Goal: Task Accomplishment & Management: Manage account settings

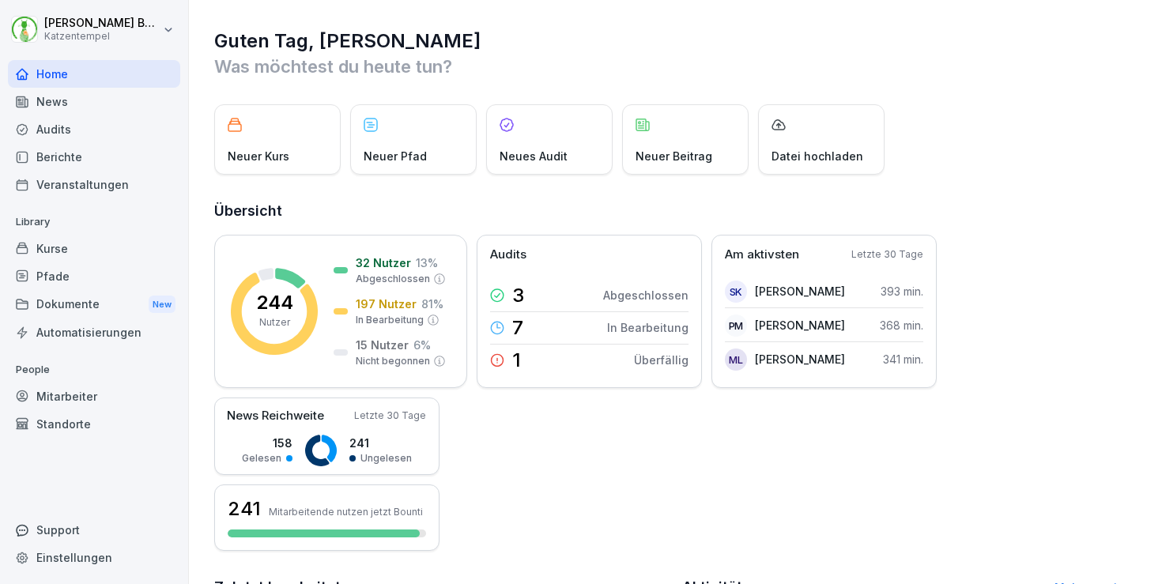
click at [65, 76] on div "Home" at bounding box center [94, 74] width 172 height 28
click at [91, 252] on div "Kurse" at bounding box center [94, 249] width 172 height 28
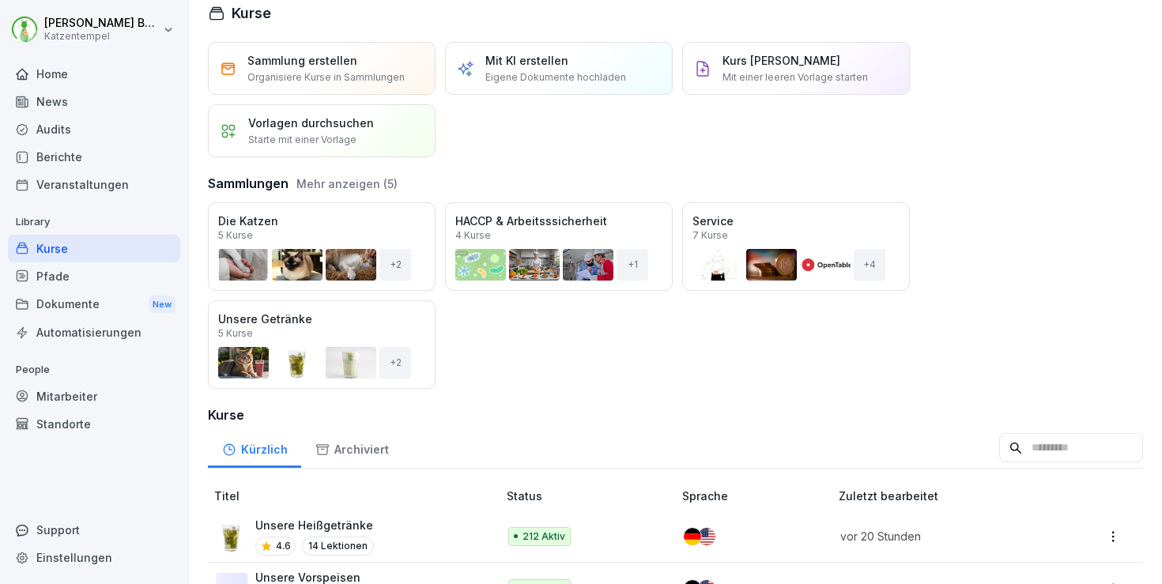
scroll to position [259, 0]
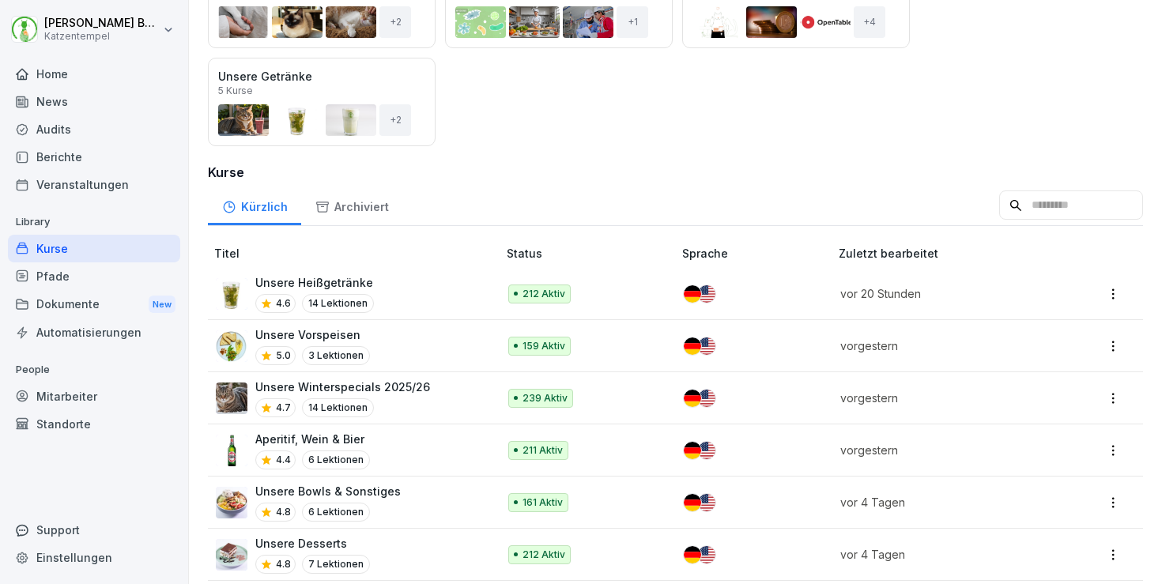
click at [432, 433] on div "Aperitif, Wein & Bier 4.4 6 Lektionen" at bounding box center [349, 450] width 266 height 39
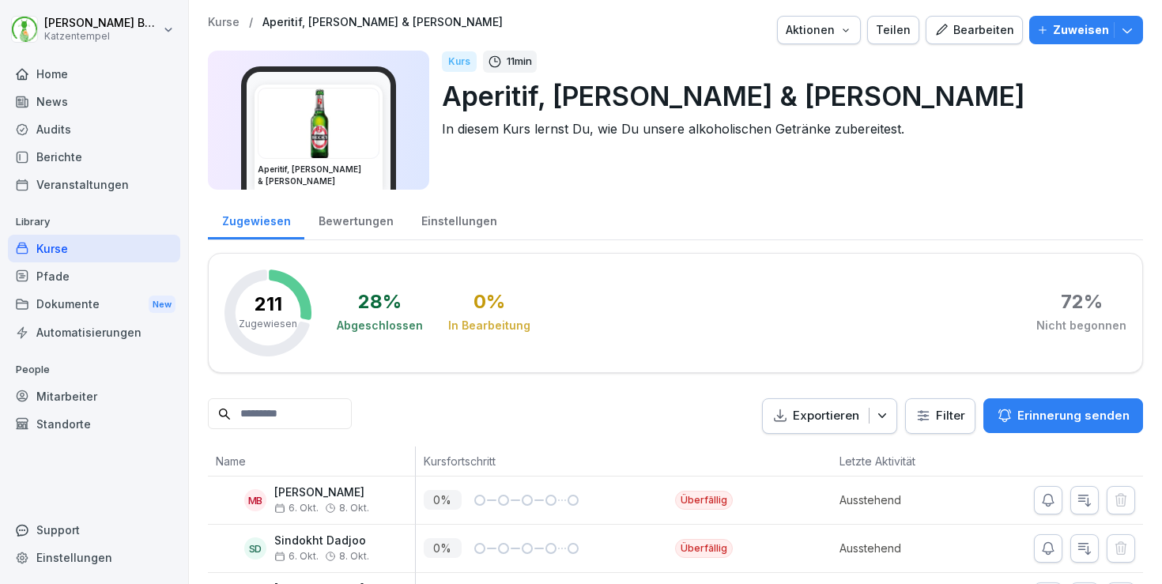
click at [353, 224] on div "Bewertungen" at bounding box center [355, 219] width 103 height 40
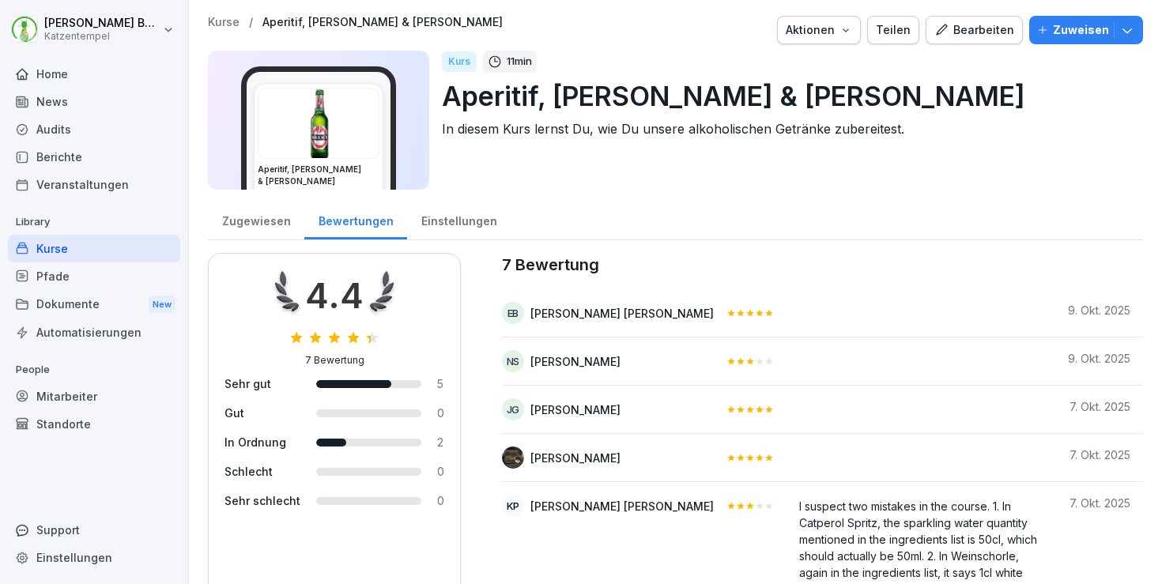
click at [222, 23] on p "Kurse" at bounding box center [224, 22] width 32 height 13
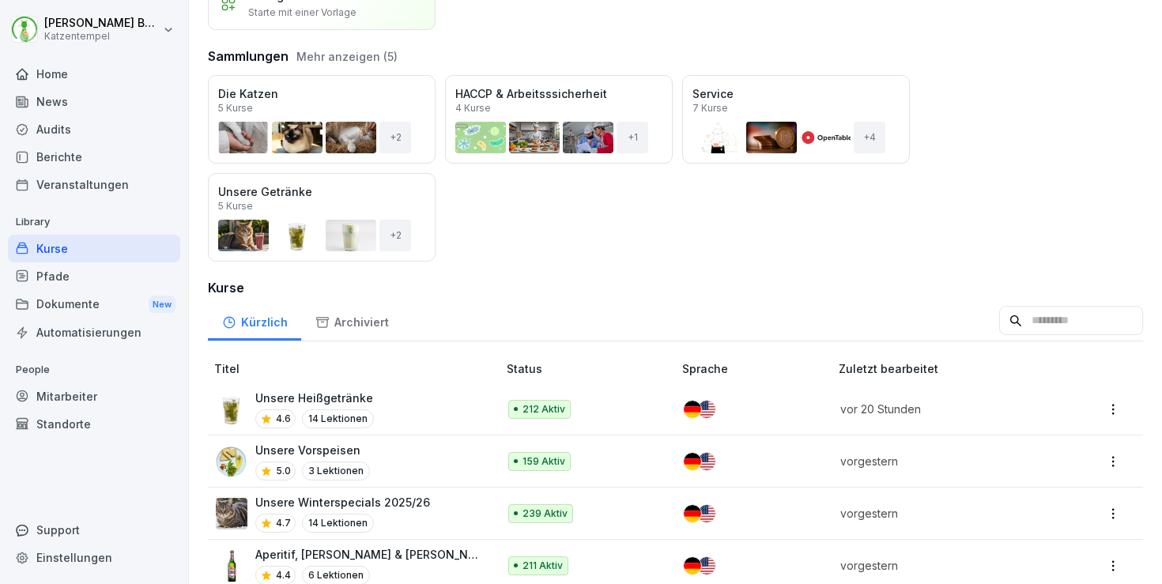
scroll to position [180, 0]
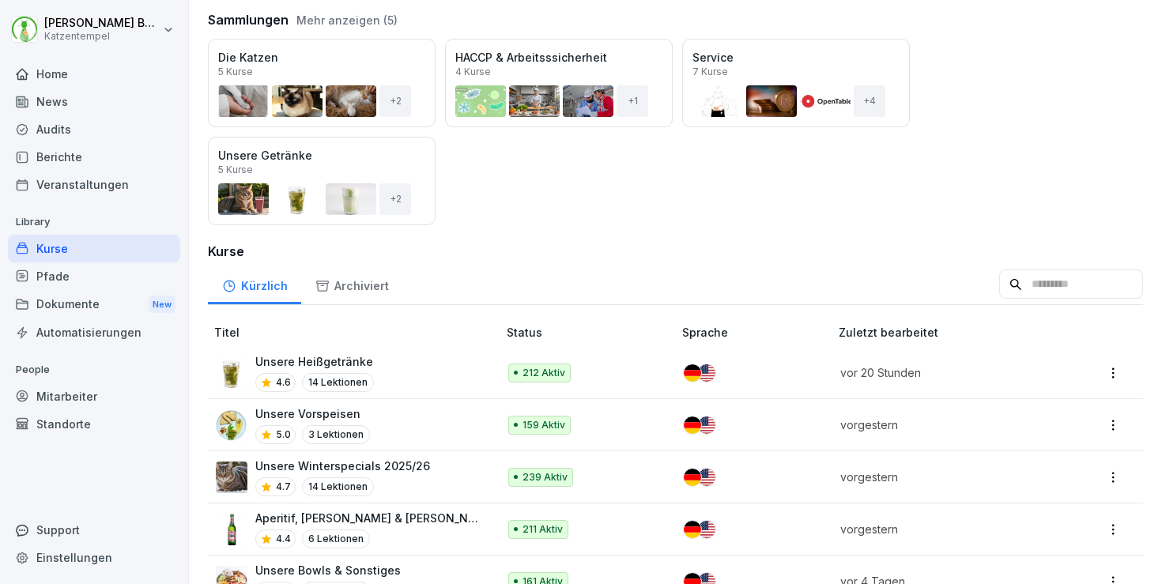
click at [449, 405] on div "Unsere Vorspeisen 5.0 3 Lektionen" at bounding box center [349, 424] width 266 height 39
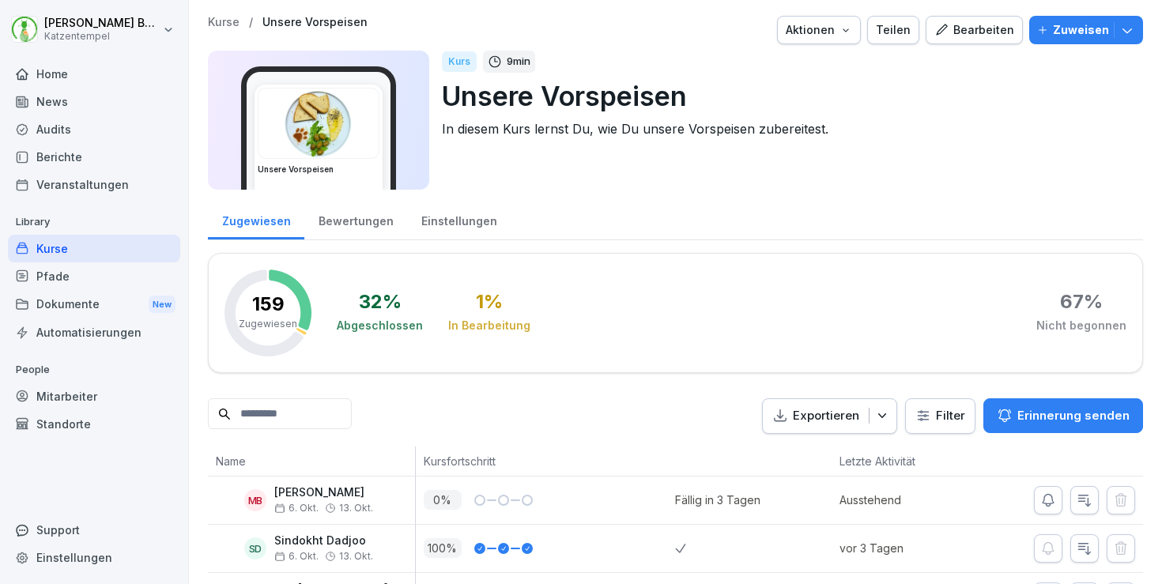
click at [354, 228] on div "Bewertungen" at bounding box center [355, 219] width 103 height 40
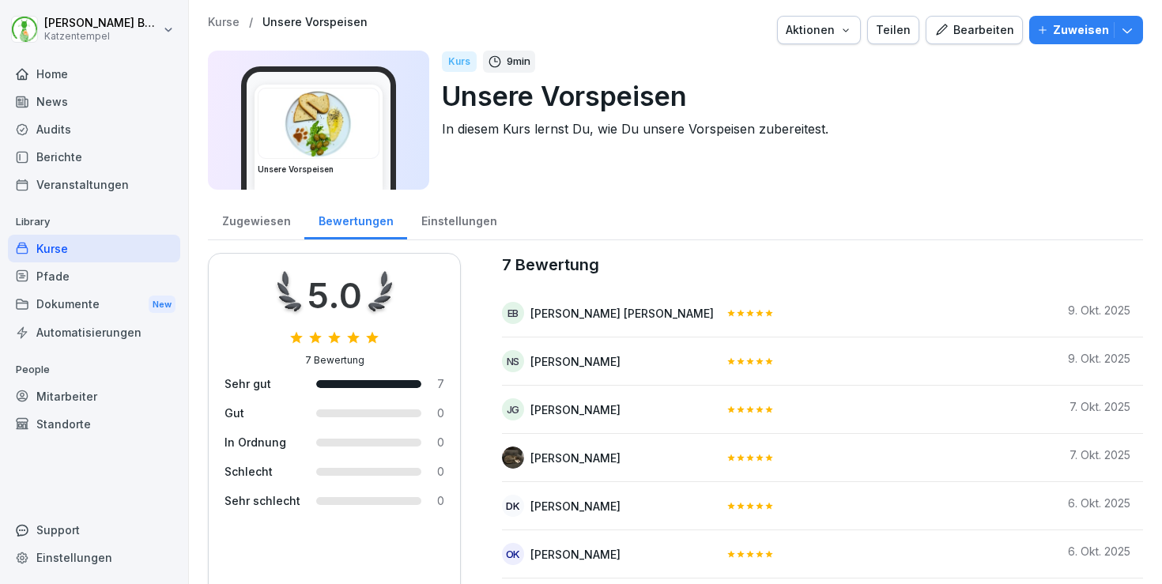
click at [447, 218] on div "Einstellungen" at bounding box center [459, 219] width 104 height 40
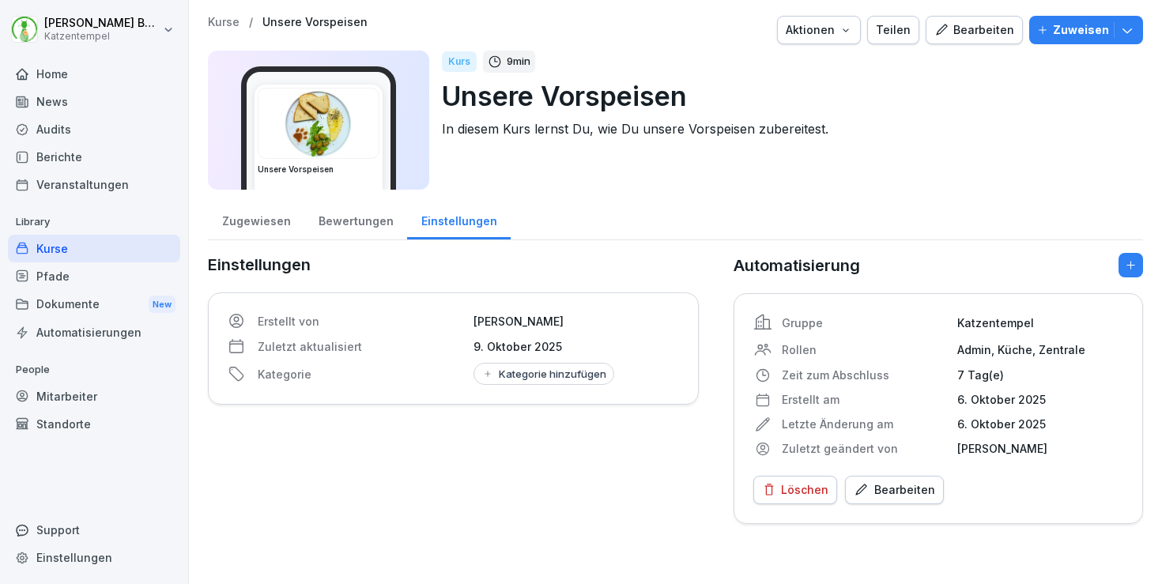
click at [225, 17] on p "Kurse" at bounding box center [224, 22] width 32 height 13
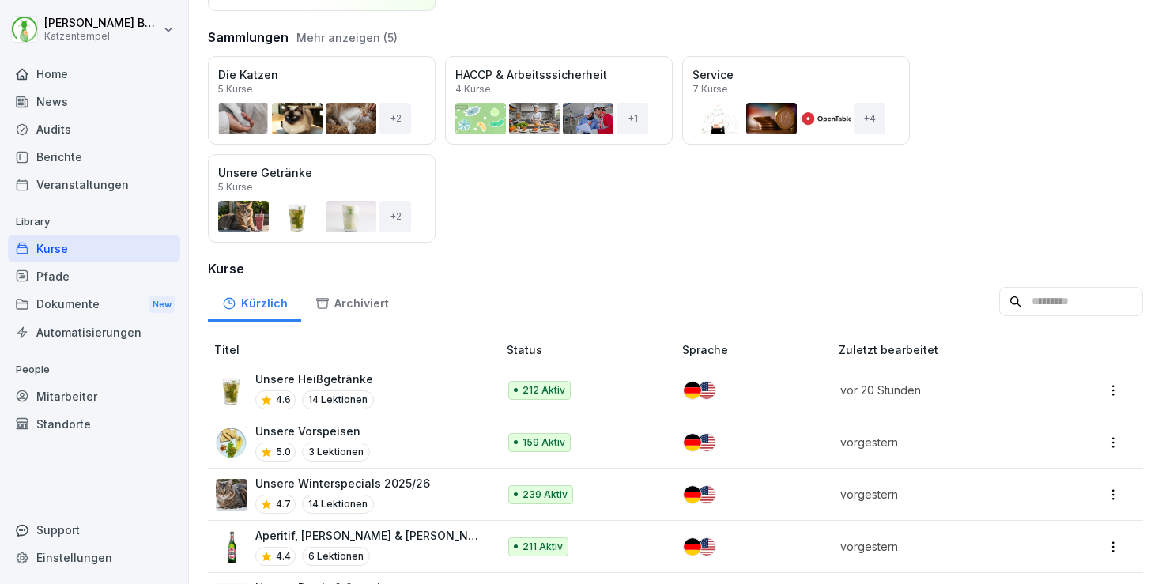
scroll to position [162, 0]
click at [421, 426] on div "Unsere Vorspeisen 5.0 3 Lektionen" at bounding box center [349, 443] width 266 height 39
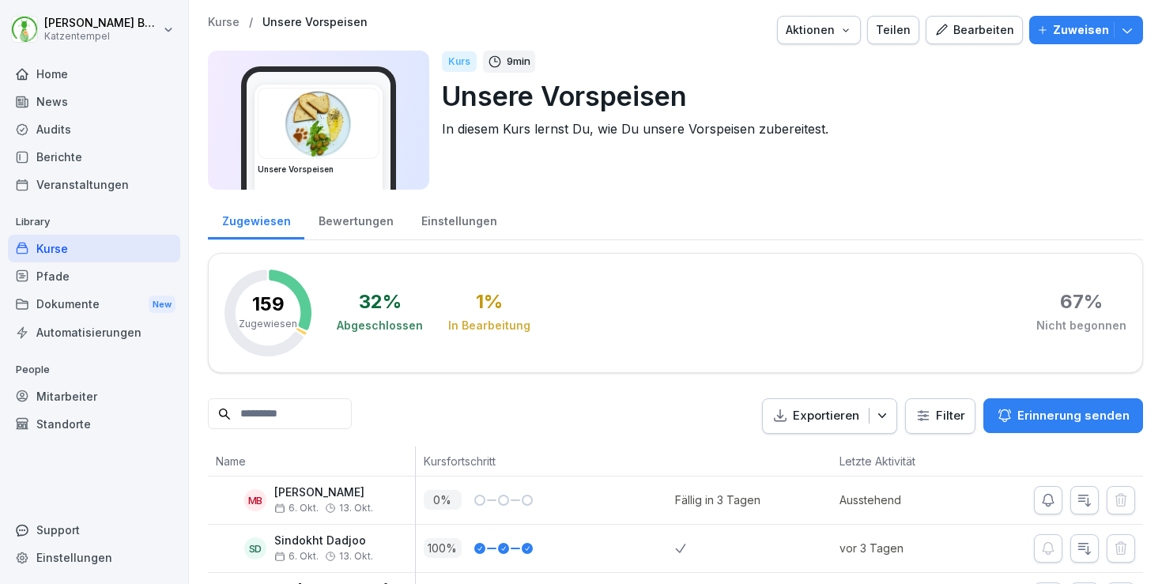
click at [343, 402] on input at bounding box center [280, 413] width 144 height 31
type input "****"
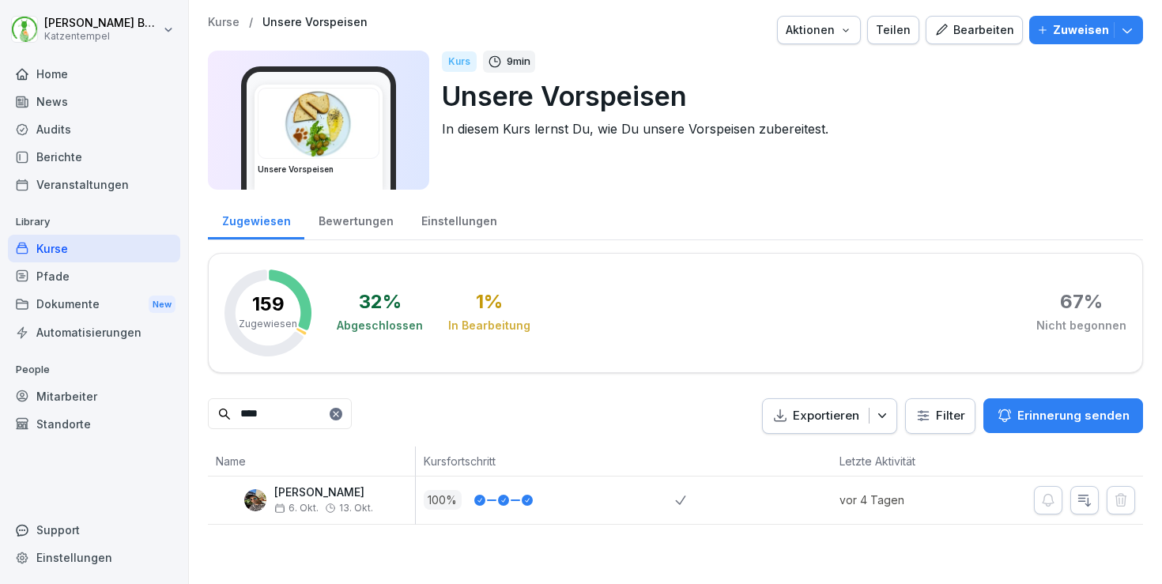
drag, startPoint x: 271, startPoint y: 415, endPoint x: 194, endPoint y: 389, distance: 81.0
click at [194, 389] on div "Kurse / Unsere Vorspeisen Aktionen Teilen Bearbeiten Zuweisen Unsere Vorspeisen…" at bounding box center [675, 270] width 973 height 541
type input "*"
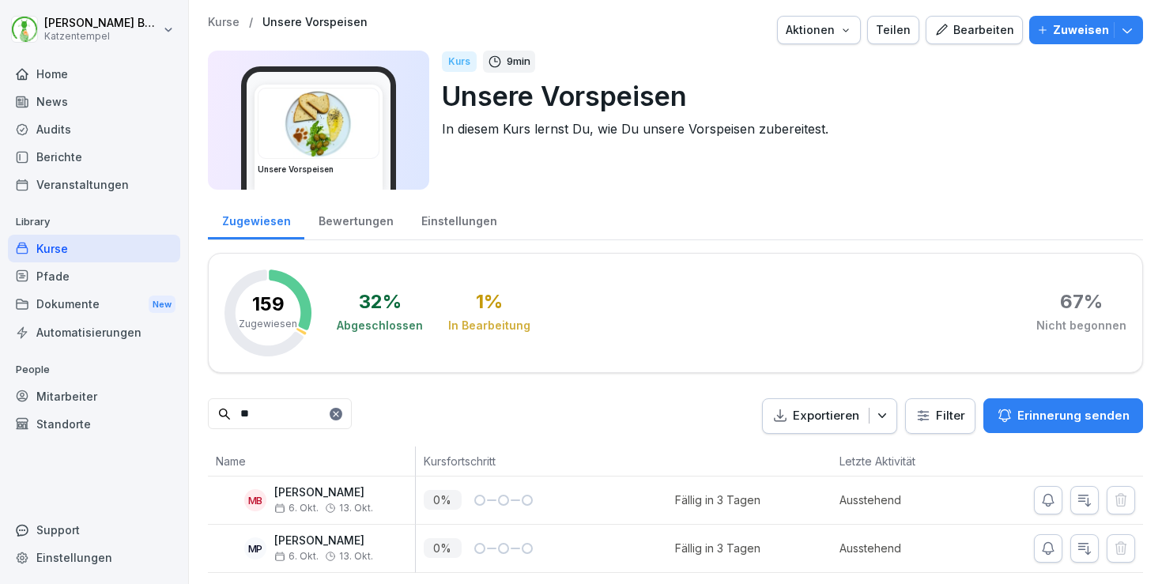
type input "*"
click at [224, 20] on p "Kurse" at bounding box center [224, 22] width 32 height 13
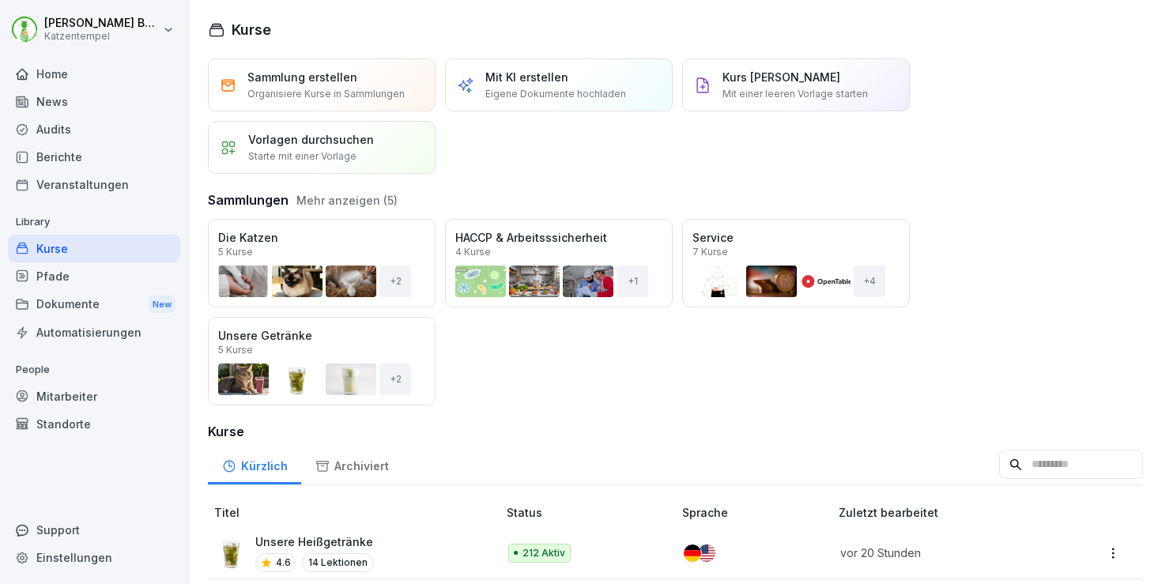
click at [118, 160] on div "Berichte" at bounding box center [94, 157] width 172 height 28
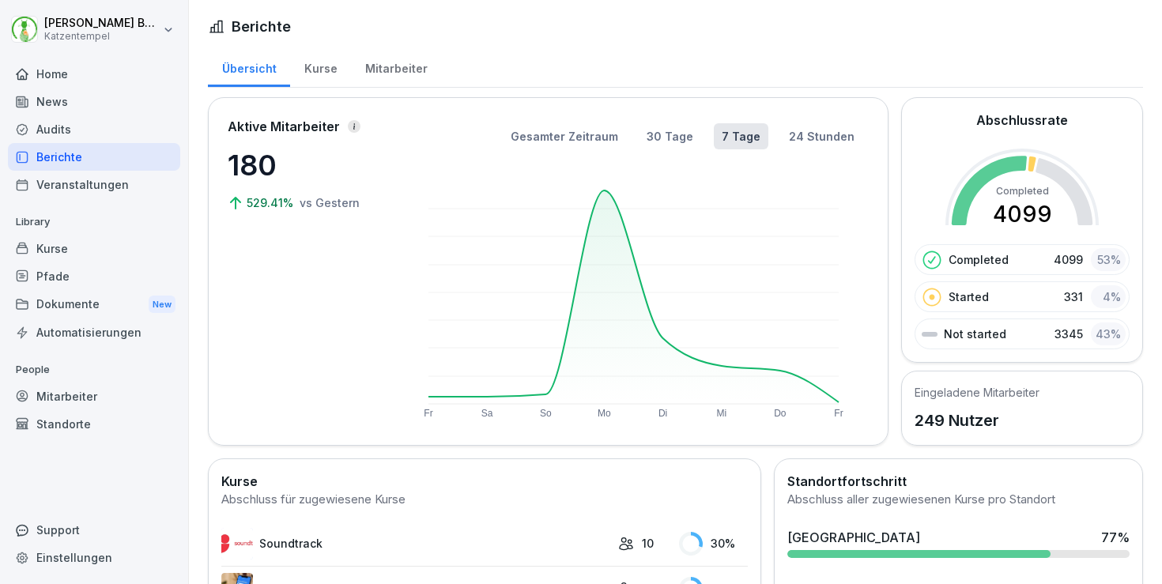
click at [72, 72] on div "Home" at bounding box center [94, 74] width 172 height 28
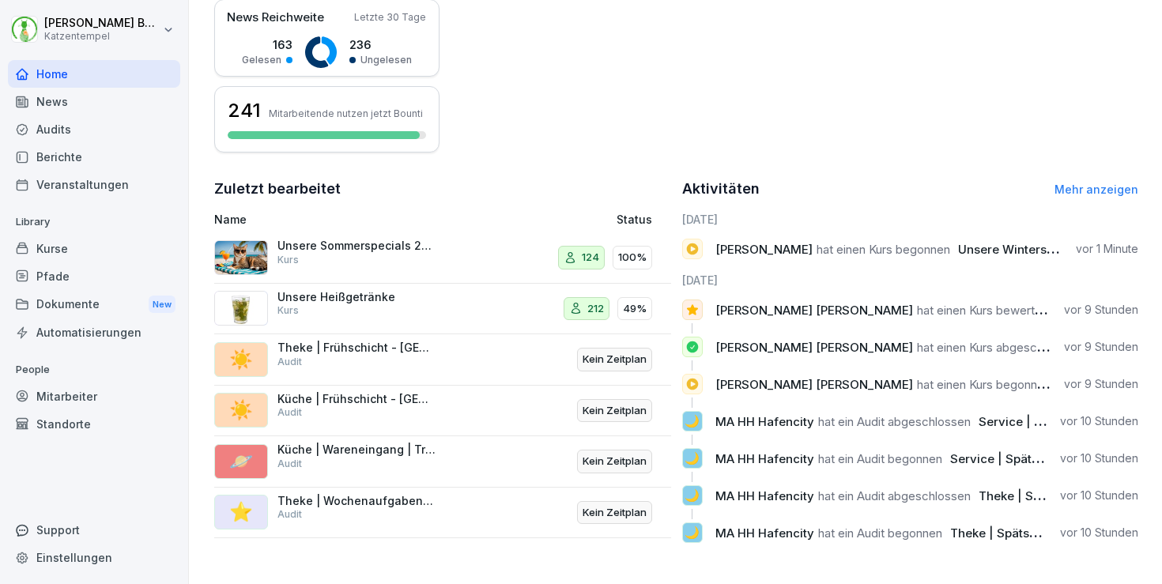
scroll to position [398, 0]
click at [1088, 187] on link "Mehr anzeigen" at bounding box center [1096, 189] width 84 height 13
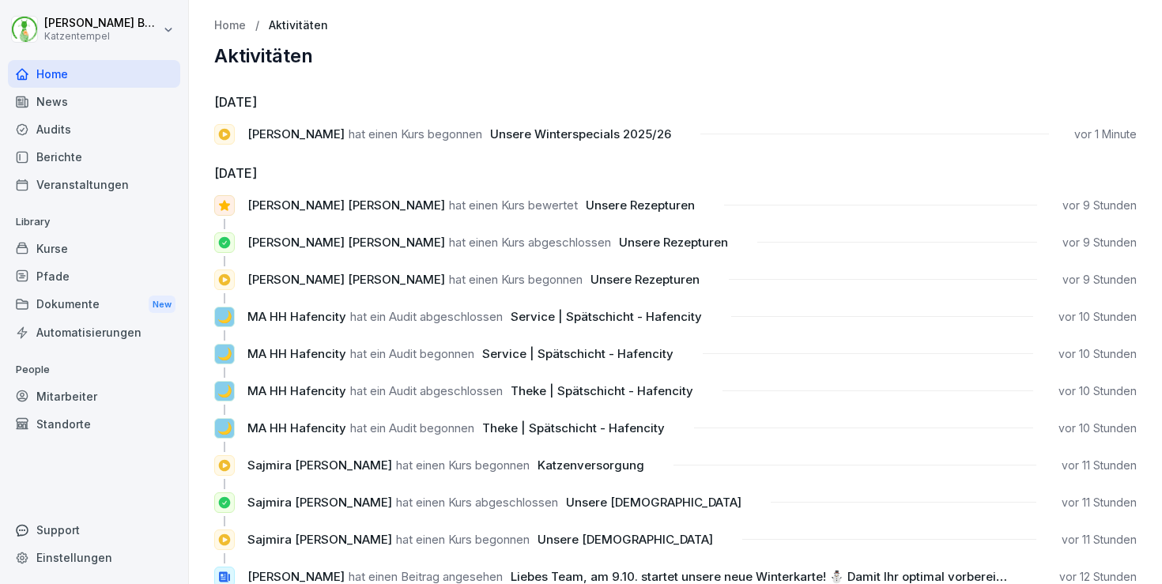
click at [218, 21] on p "Home" at bounding box center [230, 25] width 32 height 13
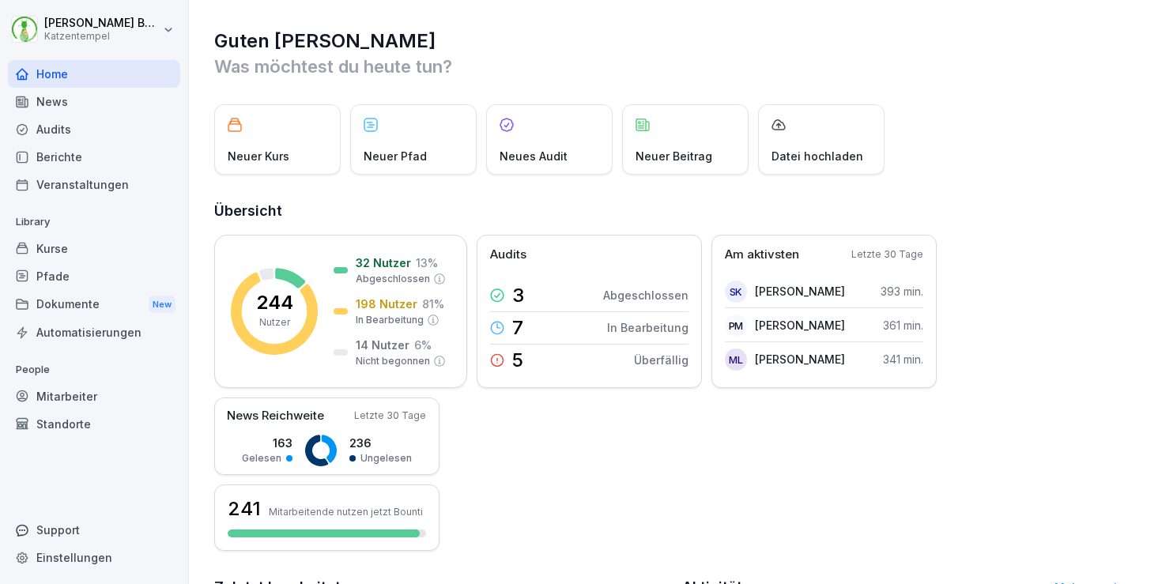
click at [123, 255] on div "Kurse" at bounding box center [94, 249] width 172 height 28
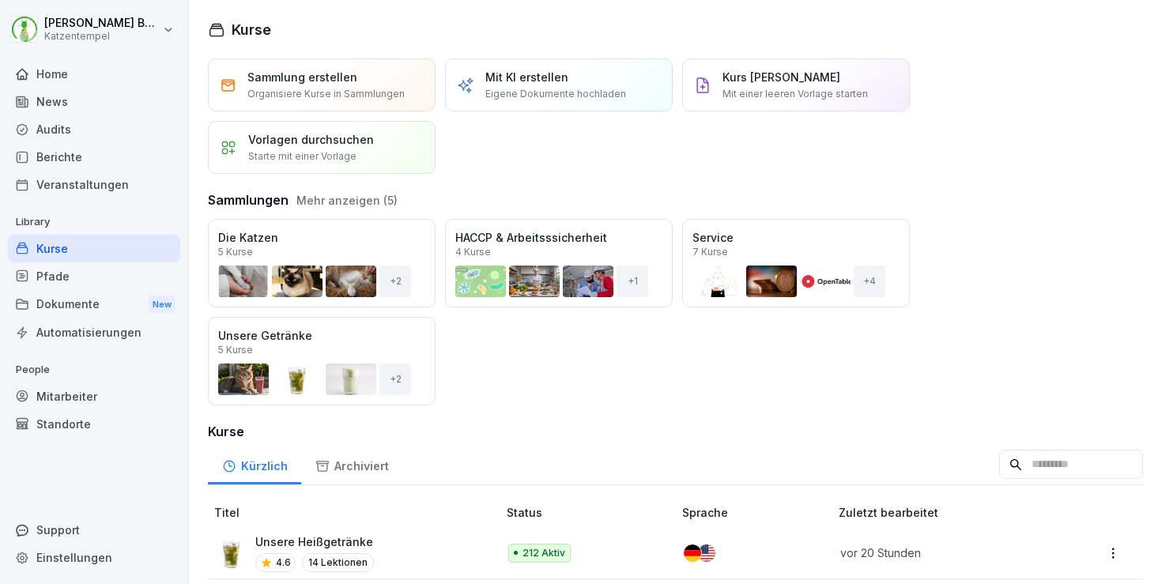
click at [318, 197] on button "Mehr anzeigen (5)" at bounding box center [346, 200] width 101 height 17
click at [0, 0] on div "Öffnen" at bounding box center [0, 0] width 0 height 0
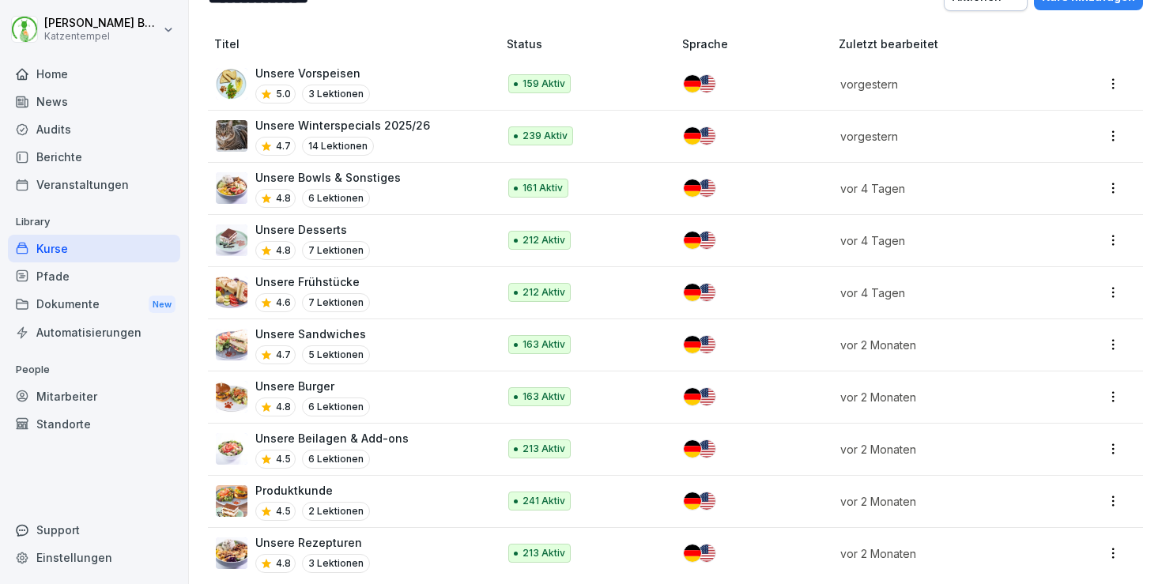
scroll to position [58, 0]
click at [405, 547] on div "Unsere Rezepturen 4.8 3 Lektionen" at bounding box center [349, 554] width 266 height 39
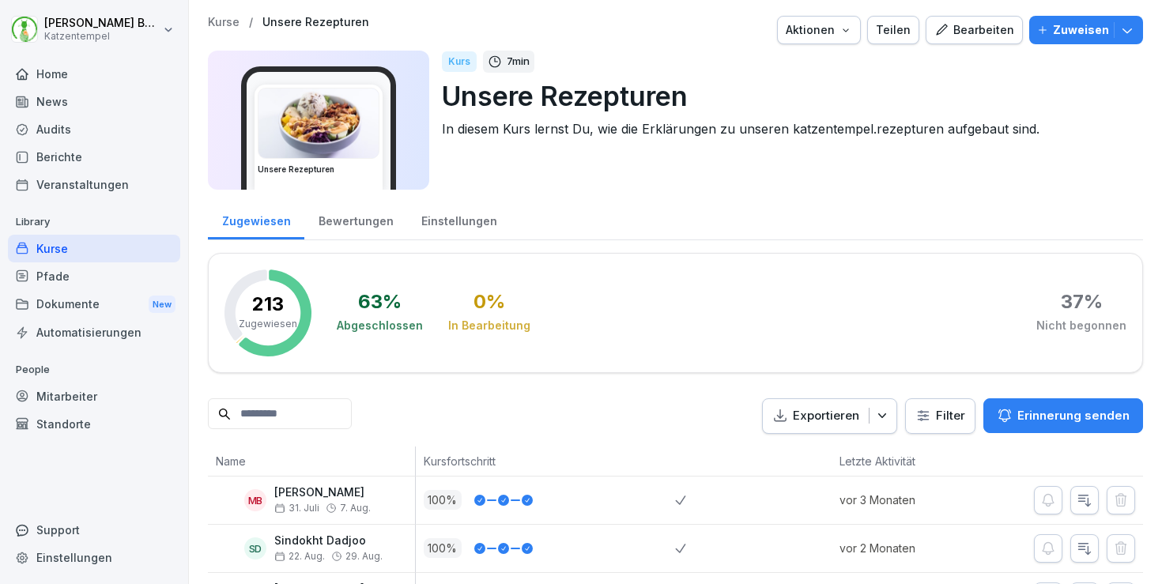
click at [363, 224] on div "Bewertungen" at bounding box center [355, 219] width 103 height 40
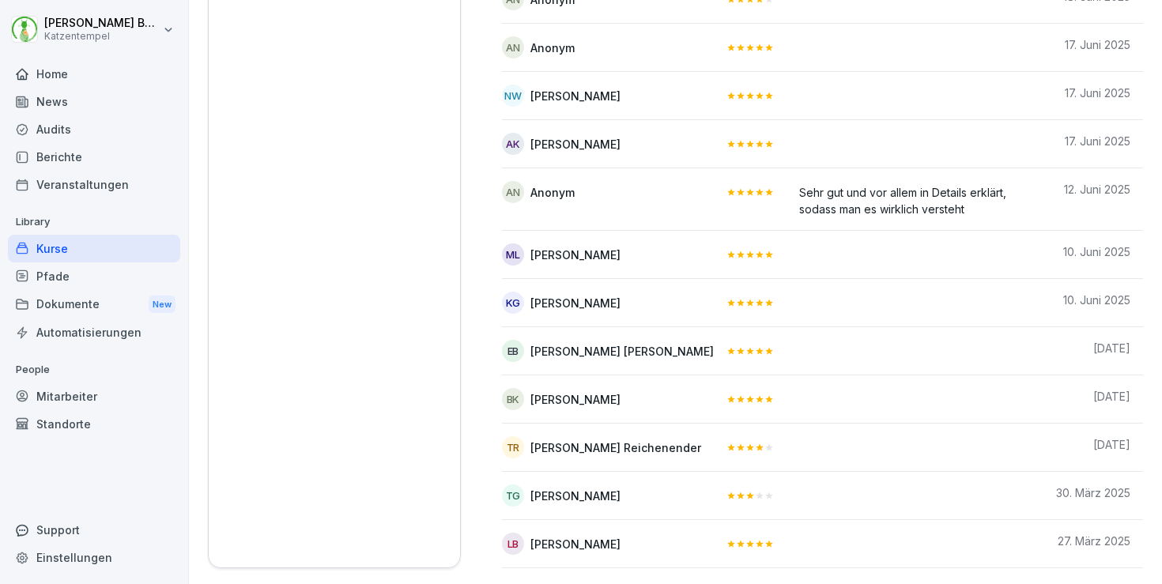
scroll to position [892, 0]
click at [568, 412] on td "BK Beate Künzer" at bounding box center [608, 399] width 212 height 48
click at [81, 276] on div "Pfade" at bounding box center [94, 276] width 172 height 28
